Goal: Information Seeking & Learning: Learn about a topic

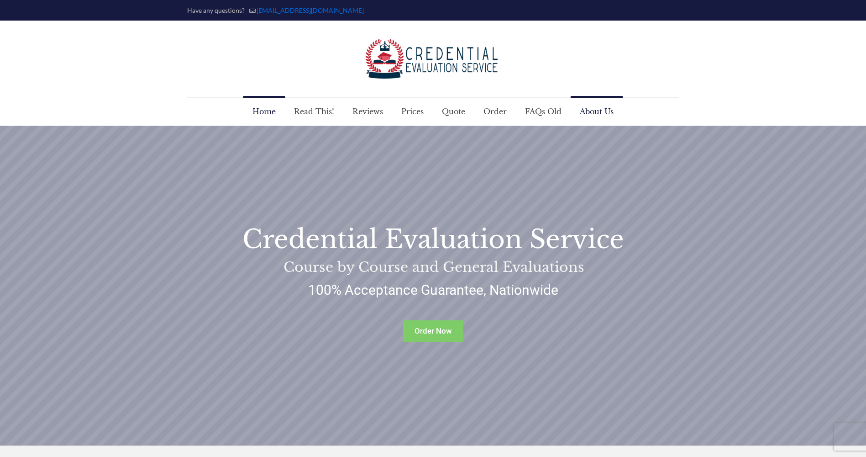
click at [601, 113] on span "About Us" at bounding box center [597, 111] width 52 height 27
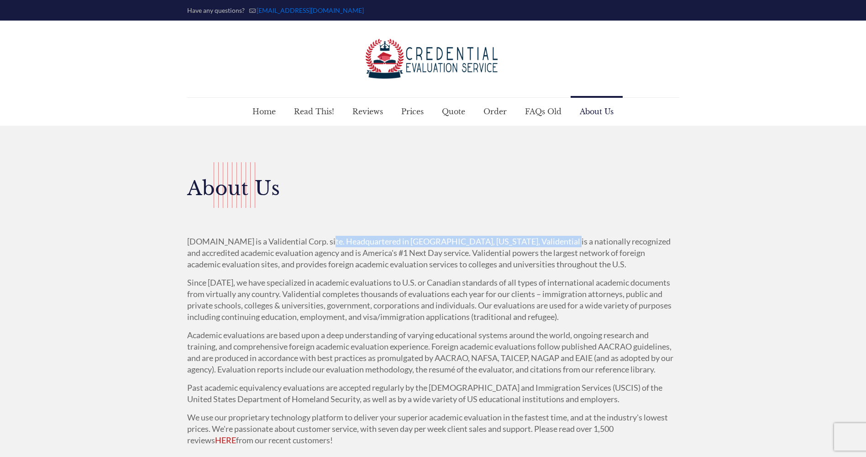
drag, startPoint x: 325, startPoint y: 240, endPoint x: 554, endPoint y: 244, distance: 228.4
click at [554, 244] on p "CredentialEvaluationService.com is a Validential Corp. site. Headquartered in O…" at bounding box center [433, 253] width 492 height 34
drag, startPoint x: 341, startPoint y: 249, endPoint x: 372, endPoint y: 255, distance: 31.3
click at [372, 255] on p "CredentialEvaluationService.com is a Validential Corp. site. Headquartered in O…" at bounding box center [433, 253] width 492 height 34
click at [520, 259] on p "CredentialEvaluationService.com is a Validential Corp. site. Headquartered in O…" at bounding box center [433, 253] width 492 height 34
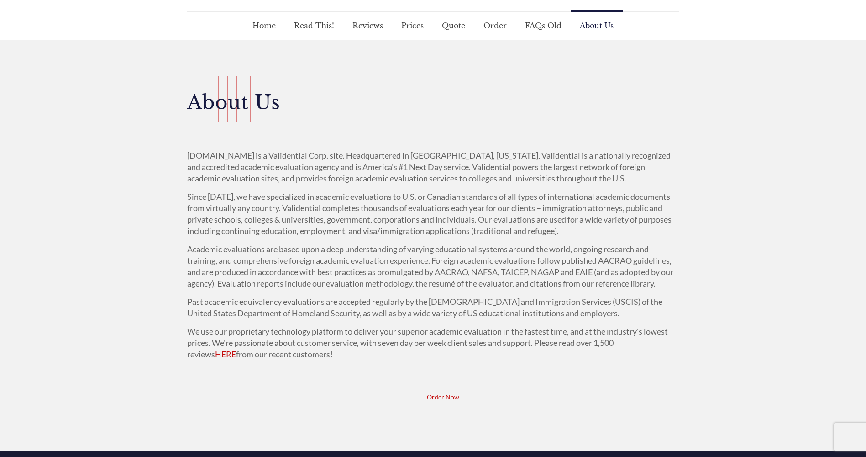
scroll to position [91, 0]
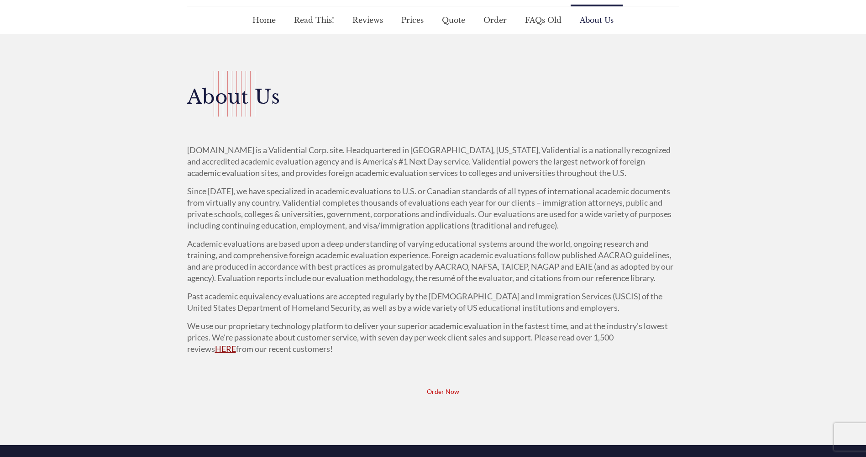
click at [236, 343] on link "HERE" at bounding box center [225, 348] width 21 height 10
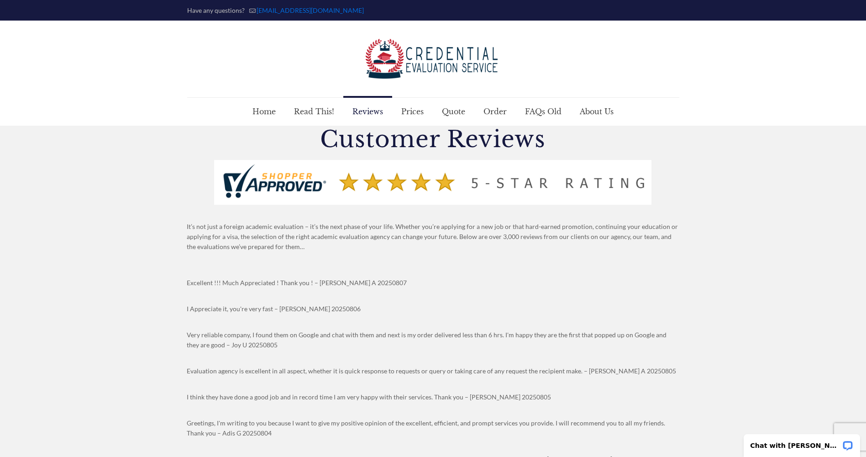
click at [674, 147] on h1 "Customer Reviews" at bounding box center [433, 139] width 493 height 27
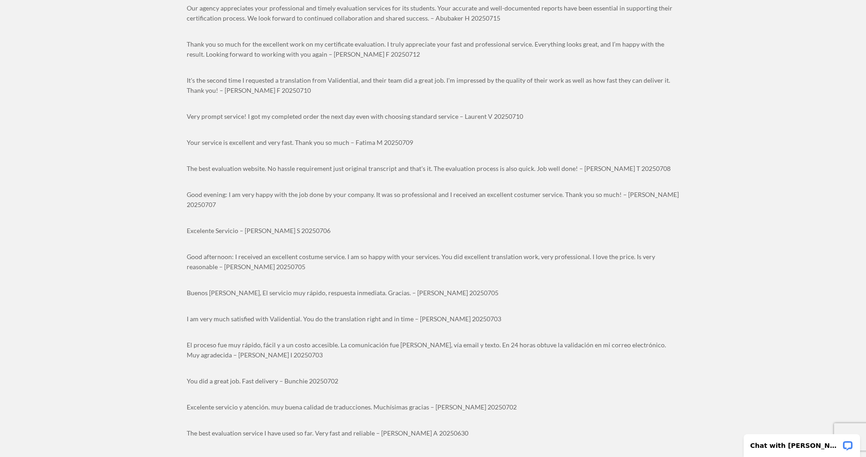
scroll to position [0, 0]
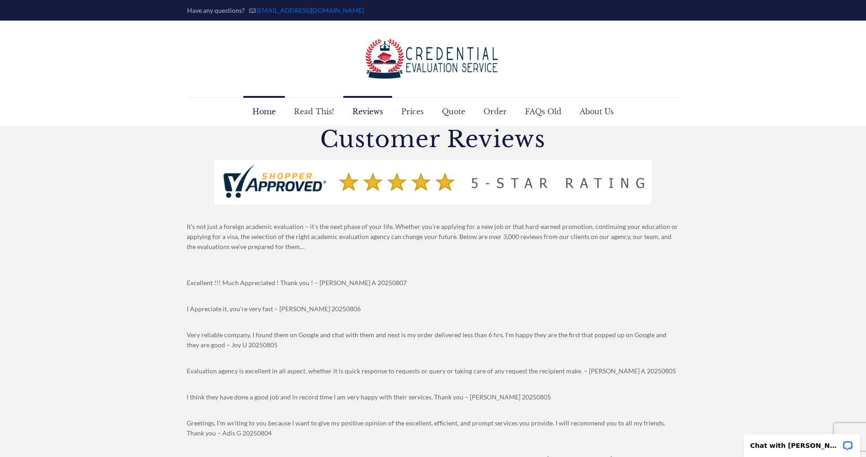
click at [271, 110] on span "Home" at bounding box center [264, 111] width 42 height 27
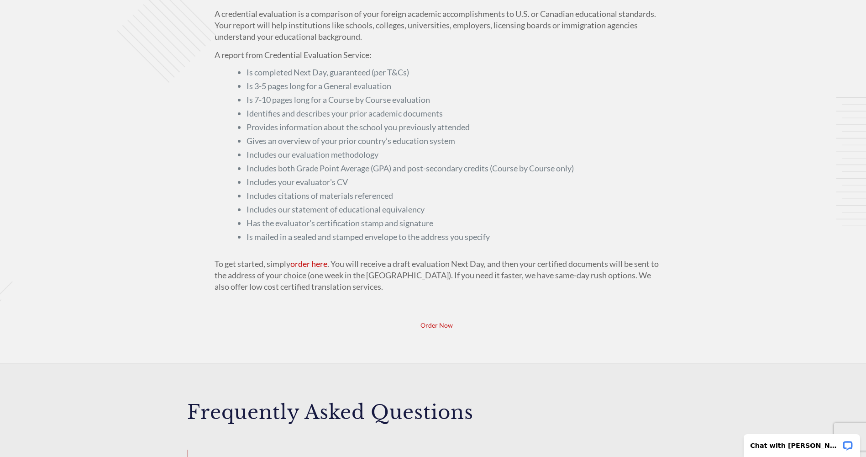
scroll to position [502, 0]
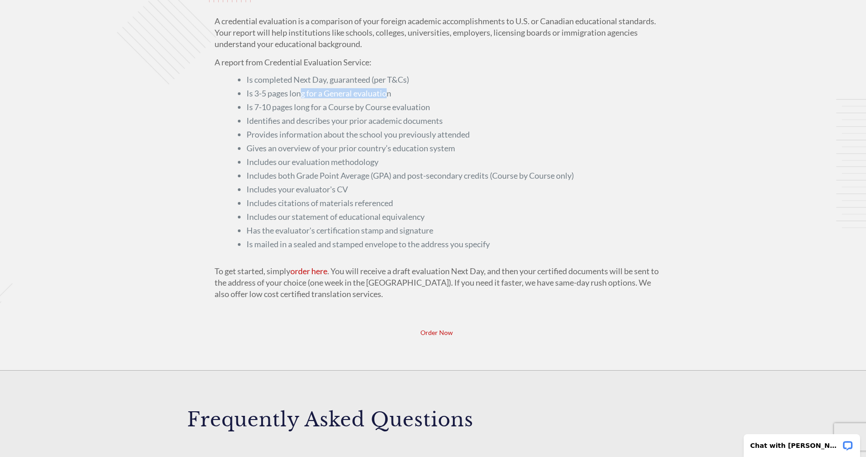
drag, startPoint x: 301, startPoint y: 95, endPoint x: 388, endPoint y: 94, distance: 86.8
click at [388, 94] on li "Is 3-5 pages long for a General evaluation" at bounding box center [453, 93] width 413 height 9
drag, startPoint x: 388, startPoint y: 94, endPoint x: 334, endPoint y: 121, distance: 60.0
click at [334, 121] on li "Identifies and describes your prior academic documents" at bounding box center [453, 120] width 413 height 9
drag, startPoint x: 319, startPoint y: 137, endPoint x: 330, endPoint y: 139, distance: 11.1
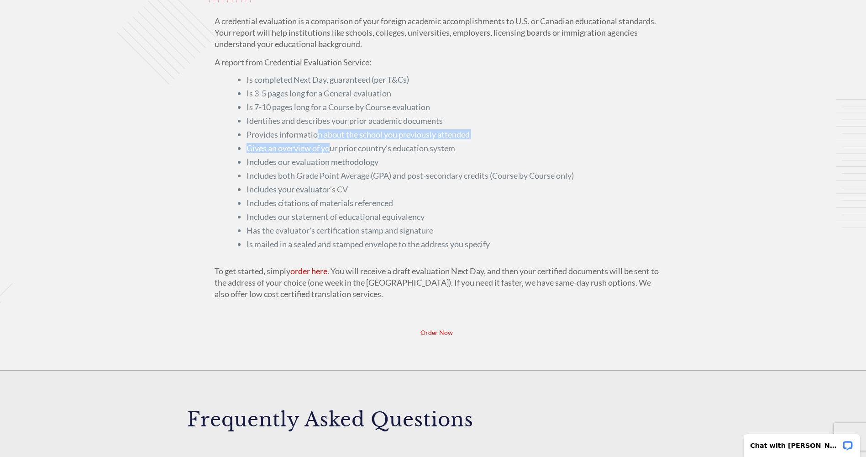
click at [330, 139] on ul "Is completed Next Day, guaranteed (per T&Cs) Is 3-5 pages long for a General ev…" at bounding box center [453, 162] width 413 height 174
drag, startPoint x: 330, startPoint y: 139, endPoint x: 327, endPoint y: 152, distance: 12.6
click at [327, 152] on li "Gives an overview of your prior country’s education system" at bounding box center [453, 147] width 413 height 9
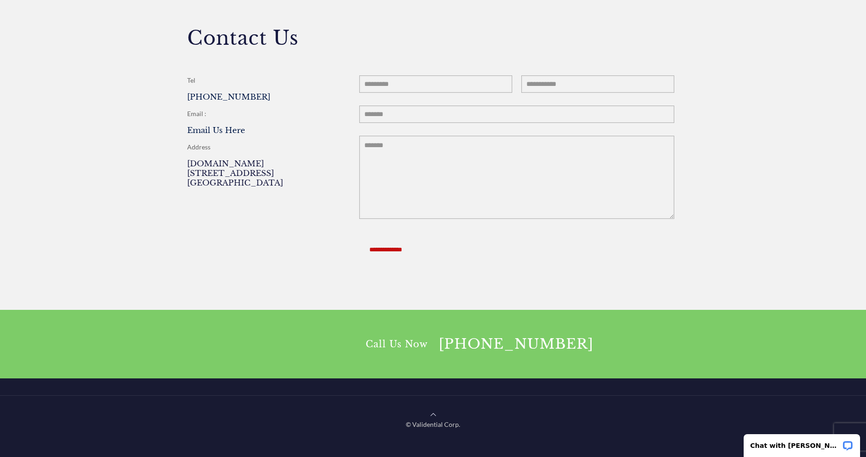
scroll to position [1234, 0]
